Goal: Check status: Check status

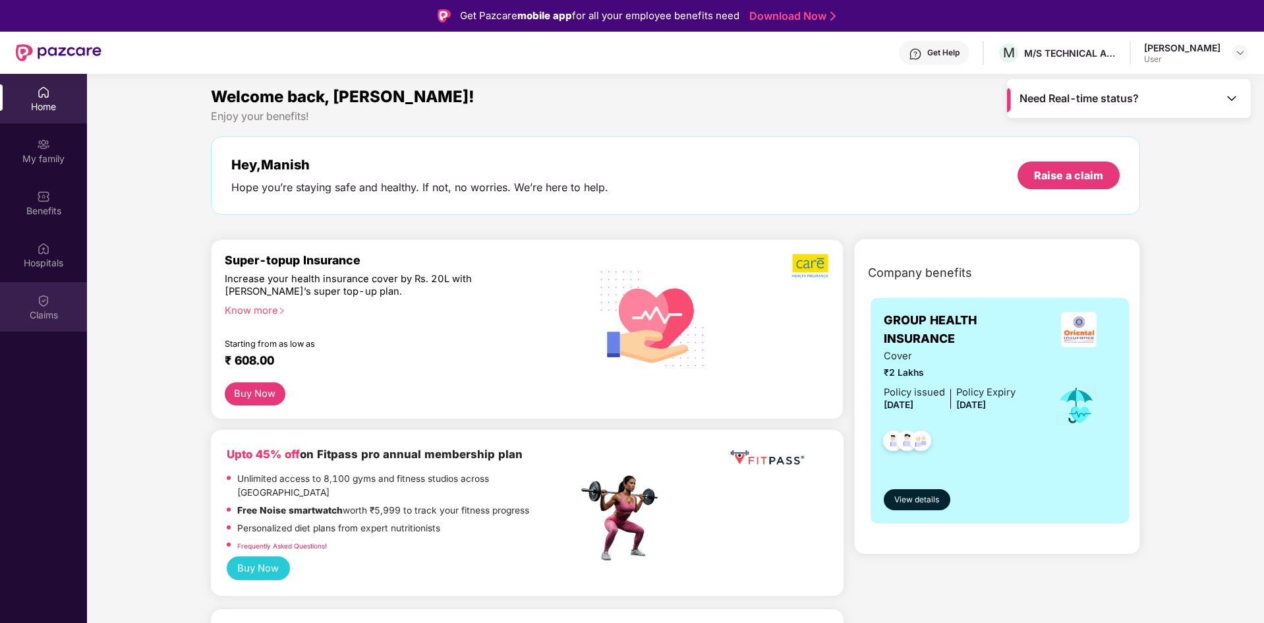
click at [35, 288] on div "Claims" at bounding box center [43, 306] width 87 height 49
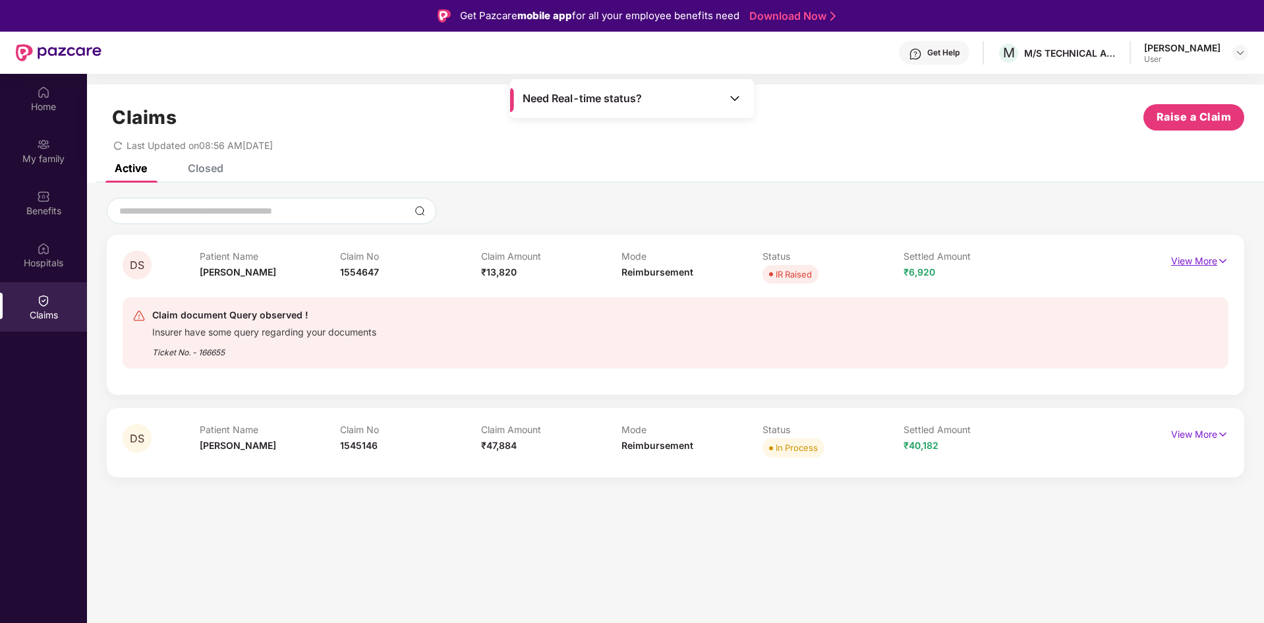
click at [1174, 253] on p "View More" at bounding box center [1199, 259] width 57 height 18
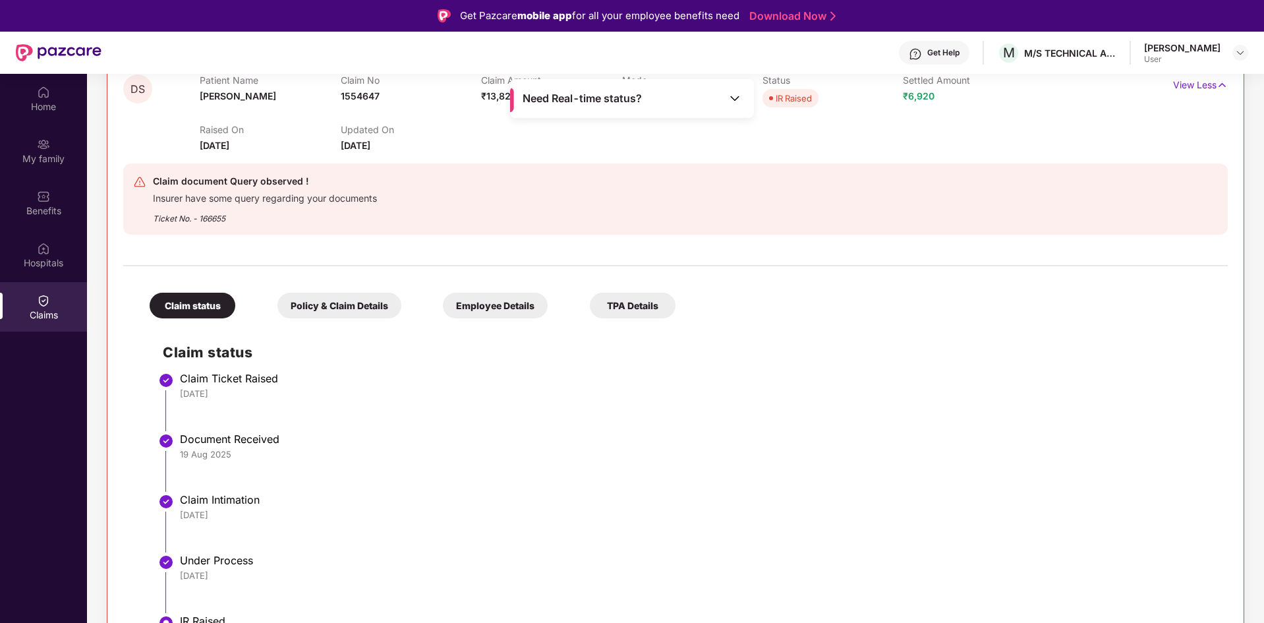
scroll to position [243, 0]
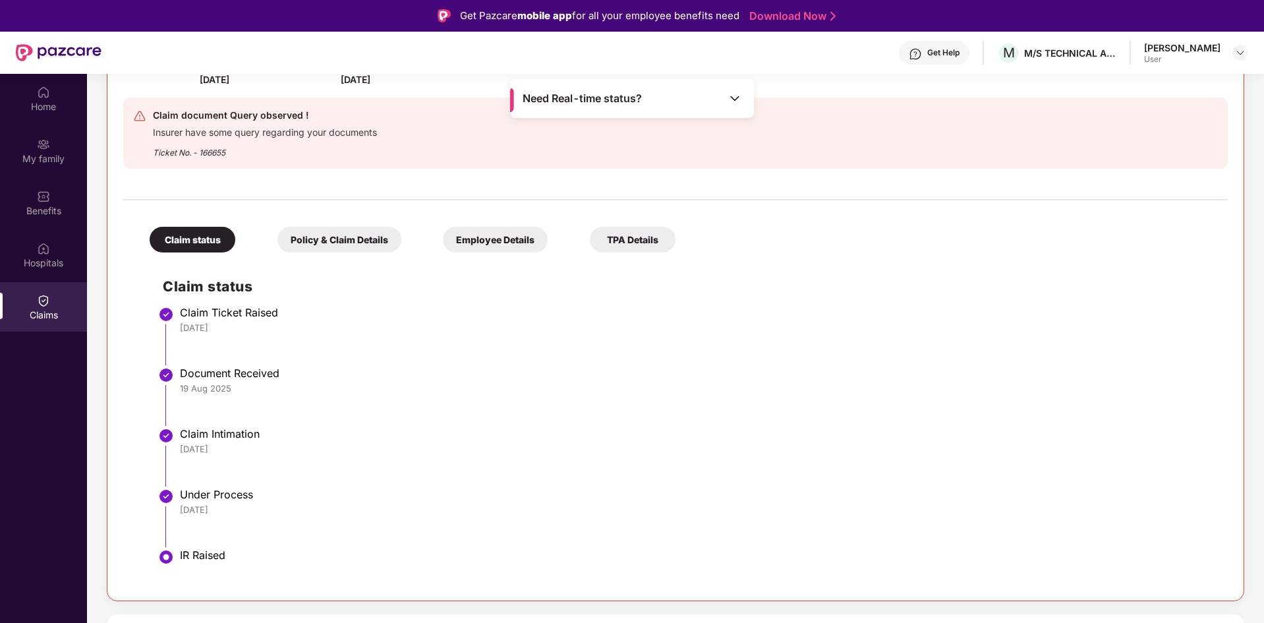
click at [334, 238] on div "Policy & Claim Details" at bounding box center [339, 240] width 124 height 26
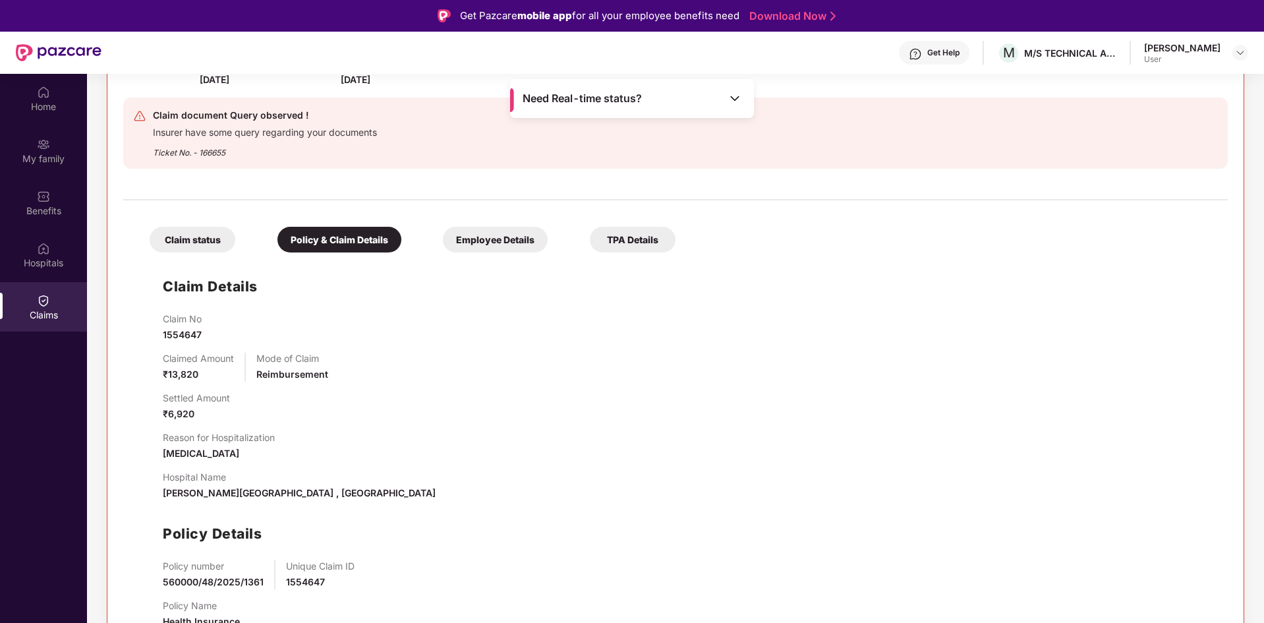
scroll to position [297, 0]
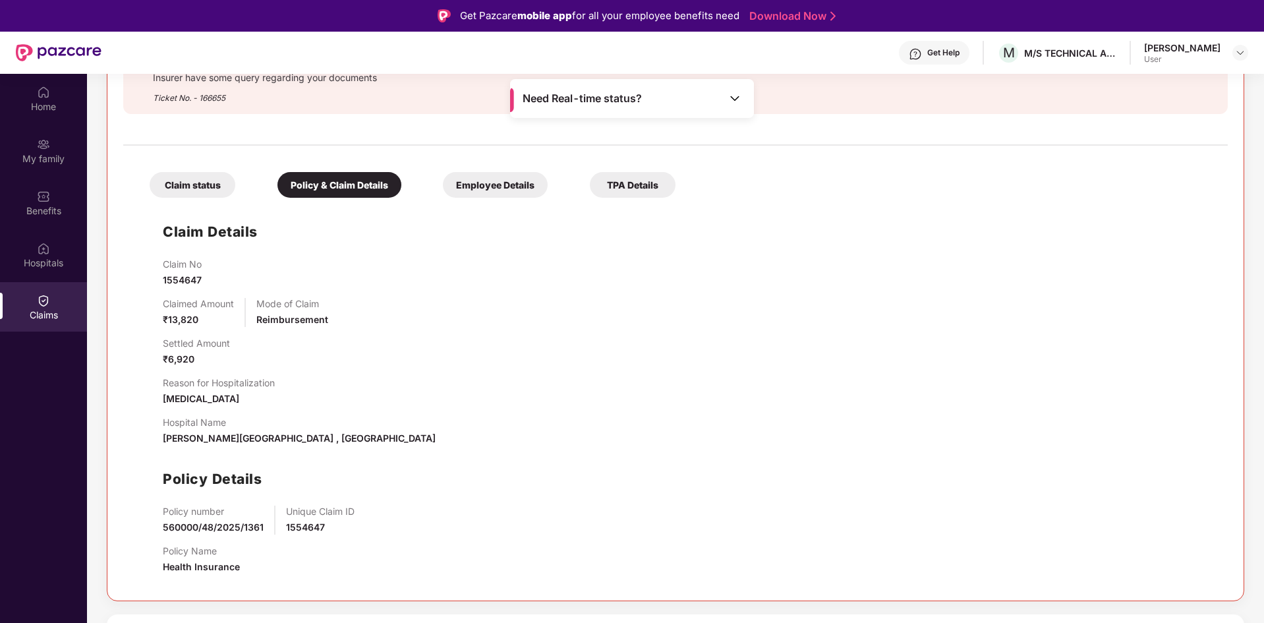
click at [487, 189] on div "Employee Details" at bounding box center [495, 185] width 105 height 26
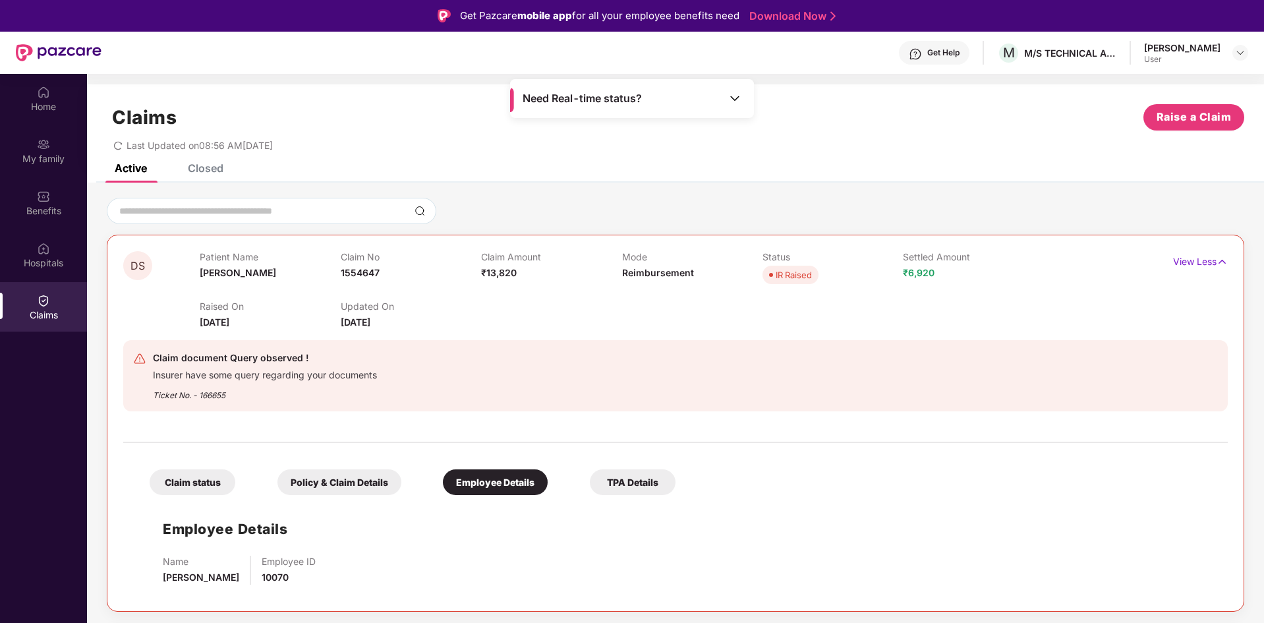
click at [49, 310] on div "Claims" at bounding box center [43, 314] width 87 height 13
click at [51, 310] on div "Claims" at bounding box center [43, 314] width 87 height 13
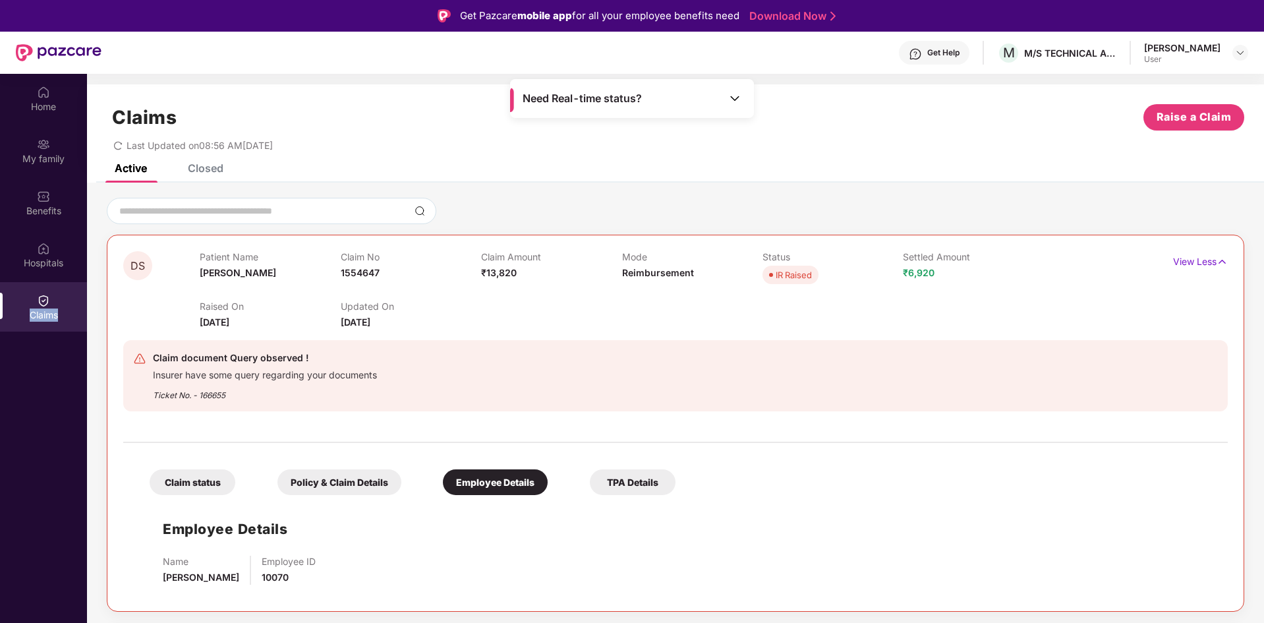
click at [51, 310] on div "Claims" at bounding box center [43, 314] width 87 height 13
click at [55, 104] on div "Home" at bounding box center [43, 106] width 87 height 13
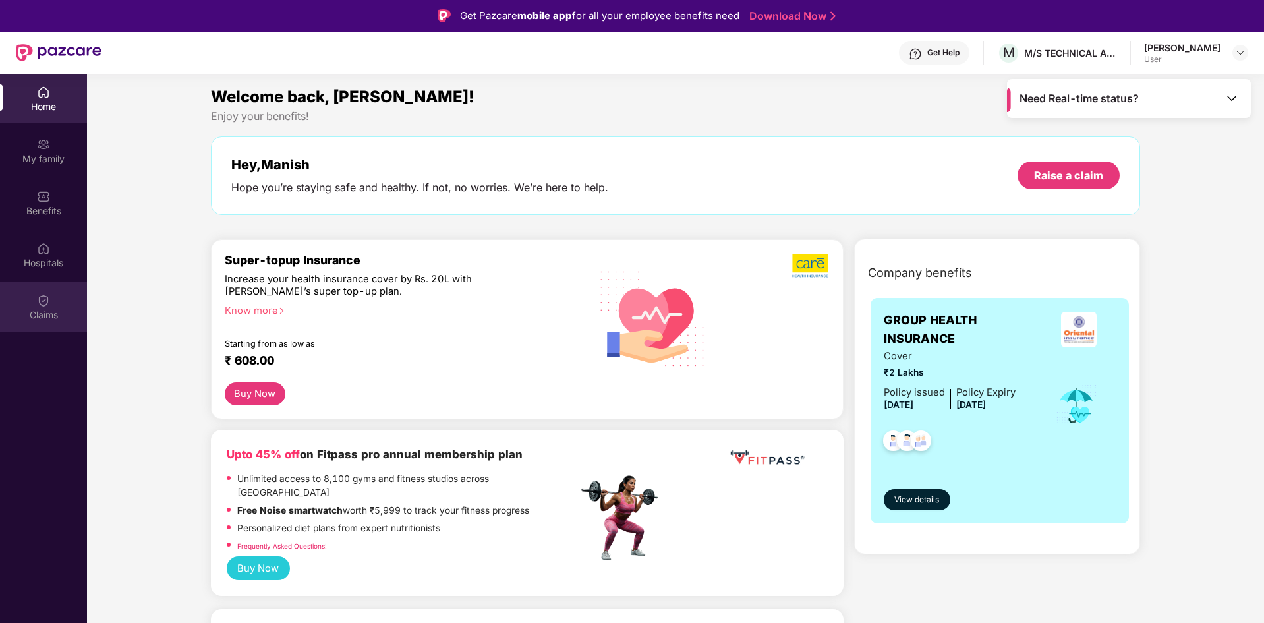
click at [46, 300] on img at bounding box center [43, 300] width 13 height 13
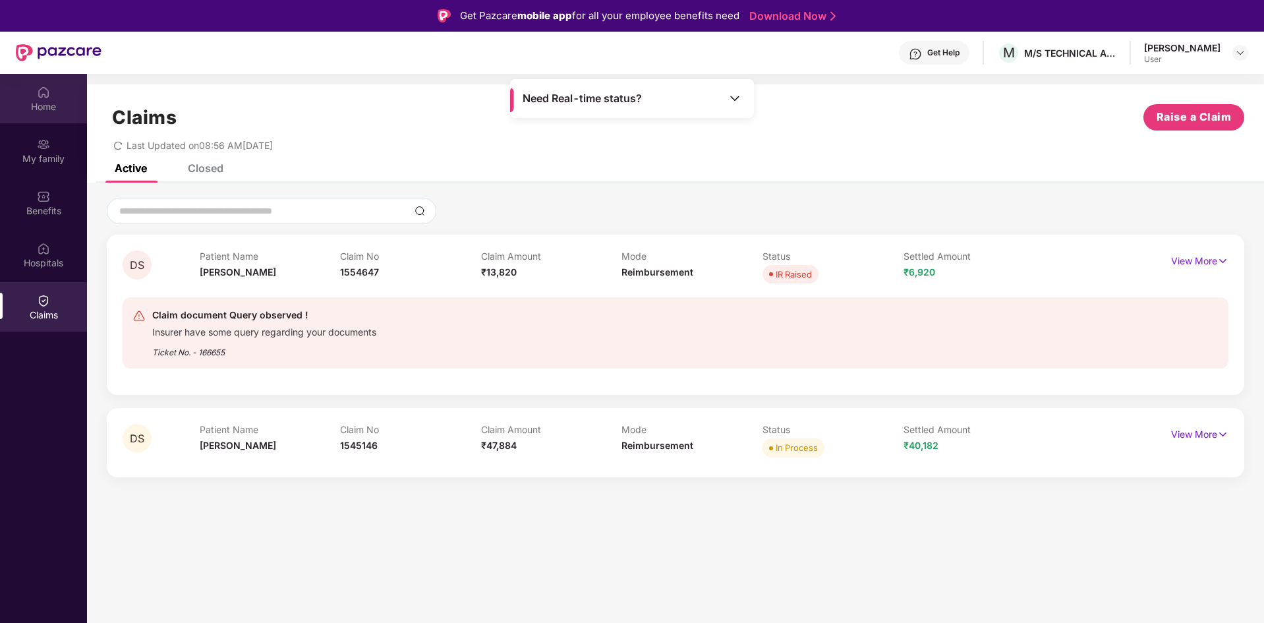
click at [49, 110] on div "Home" at bounding box center [43, 106] width 87 height 13
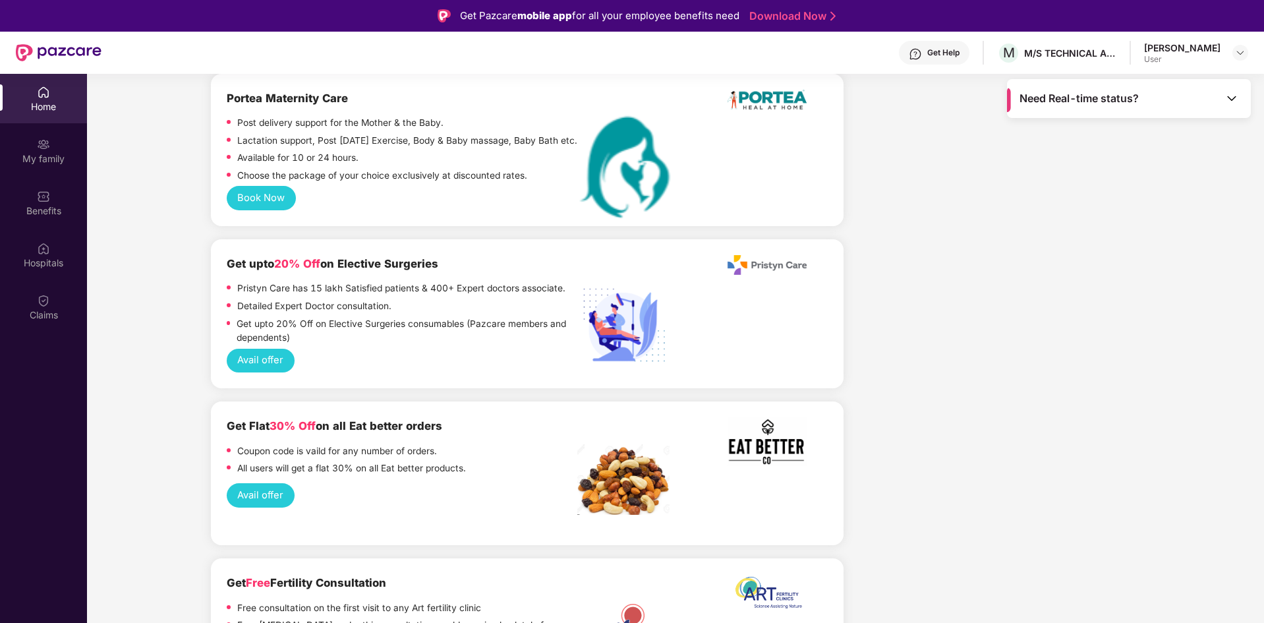
scroll to position [66, 0]
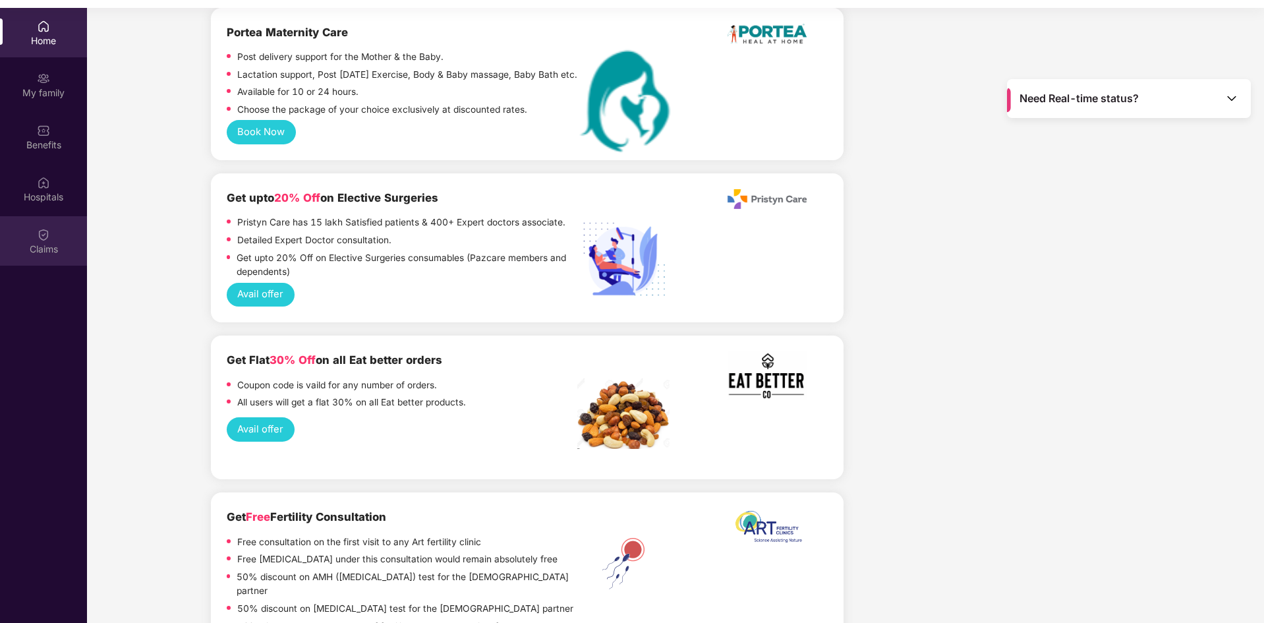
click at [45, 236] on img at bounding box center [43, 234] width 13 height 13
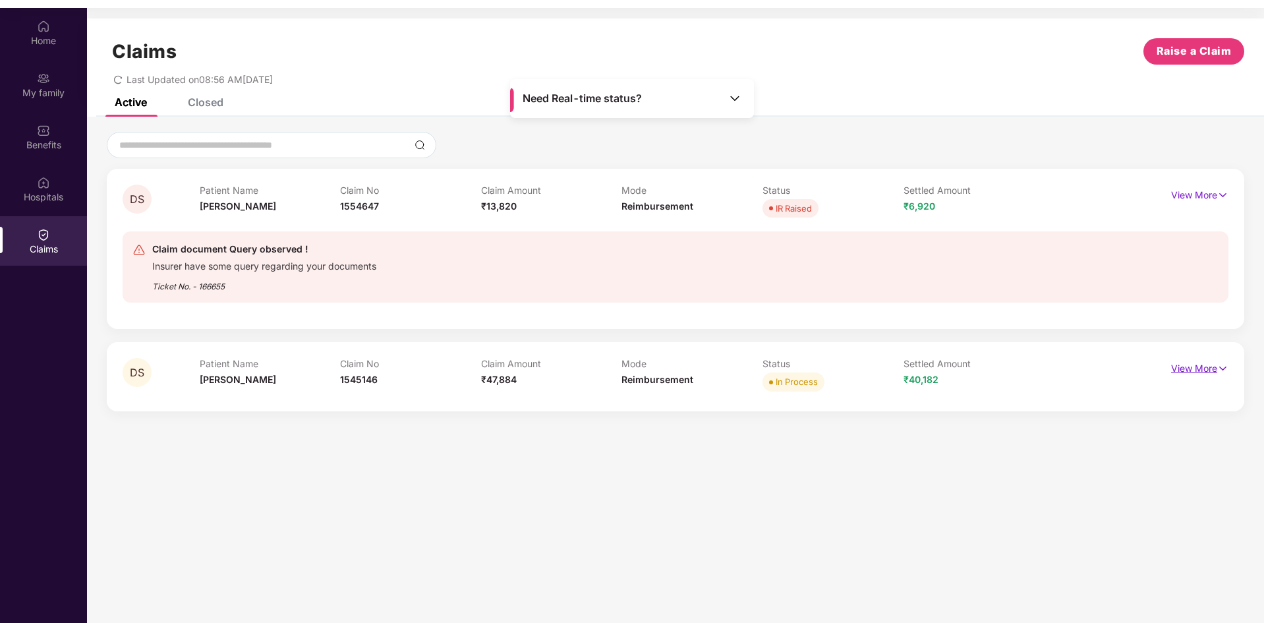
click at [1188, 370] on p "View More" at bounding box center [1199, 367] width 57 height 18
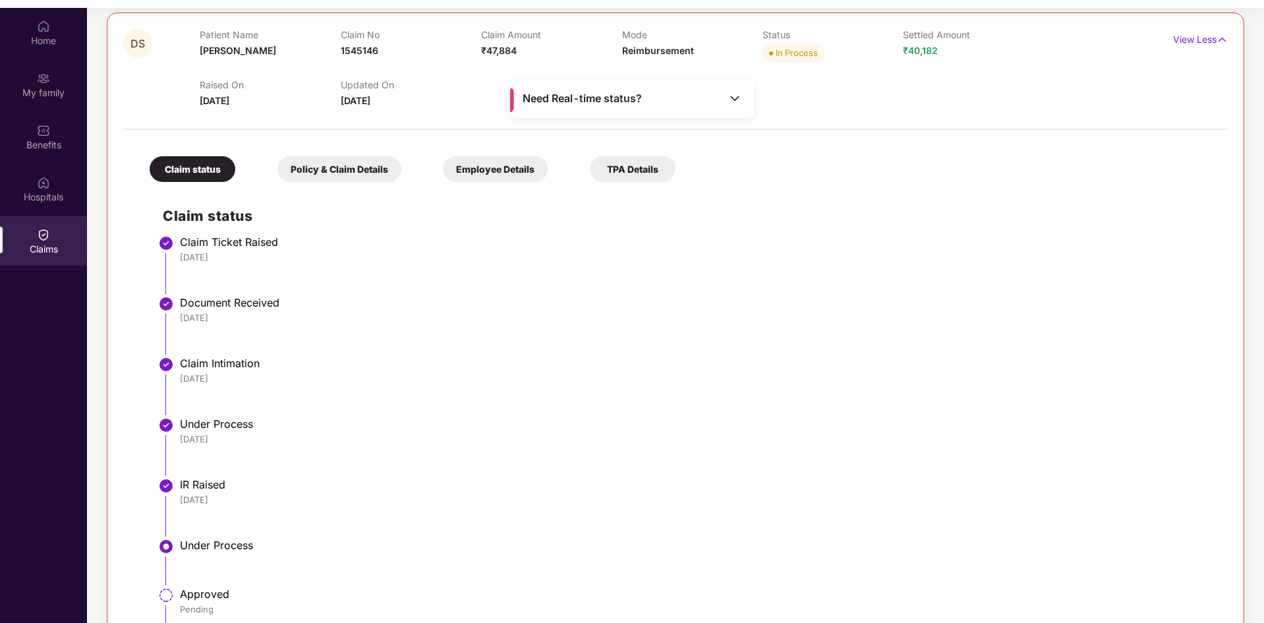
scroll to position [413, 0]
